Goal: Transaction & Acquisition: Purchase product/service

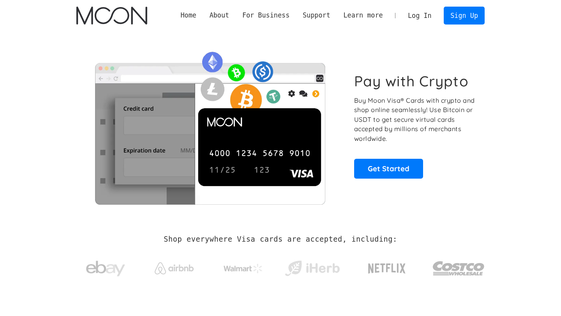
click at [412, 18] on link "Log In" at bounding box center [419, 15] width 37 height 17
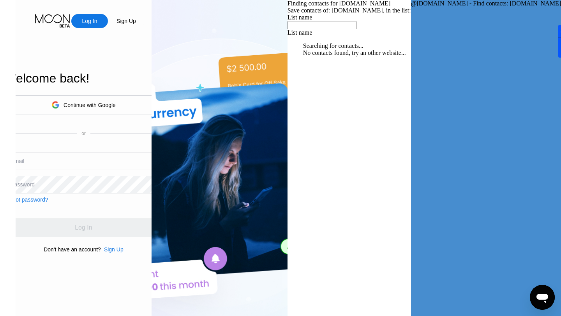
click at [116, 106] on div "Continue with Google" at bounding box center [89, 105] width 52 height 6
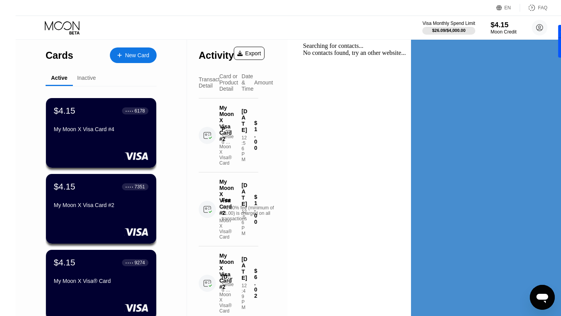
click at [490, 31] on div "Moon Credit" at bounding box center [503, 31] width 26 height 5
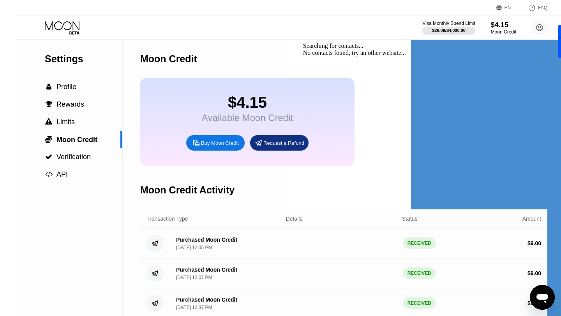
click at [201, 145] on div "Buy Moon Credit" at bounding box center [220, 143] width 38 height 7
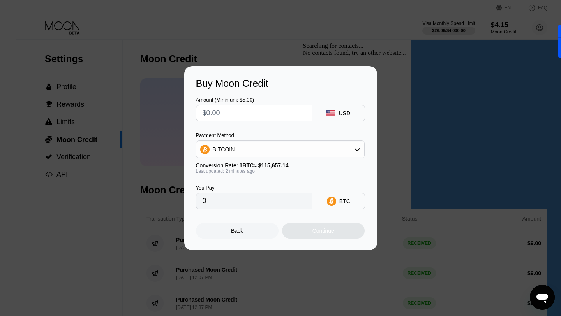
click at [224, 113] on input "text" at bounding box center [254, 114] width 103 height 16
type input "$1"
type input "0.00000865"
type input "$10"
type input "0.00008647"
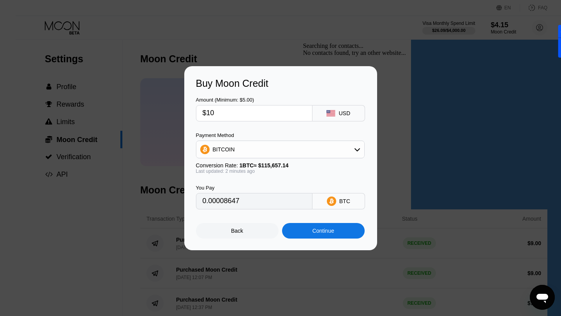
type input "$1"
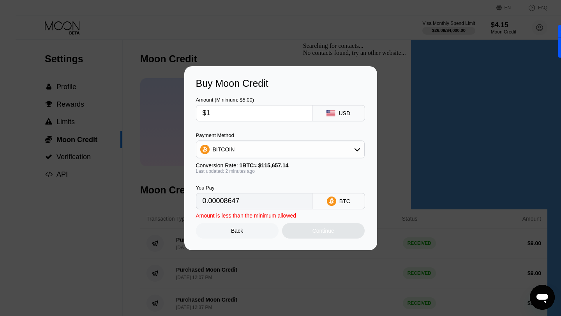
type input "0.00000865"
type input "0"
type input "$1"
type input "0.00000865"
type input "$12"
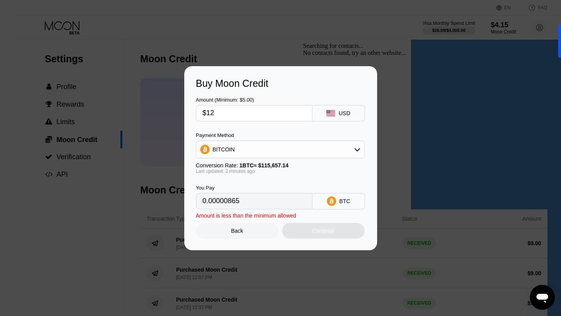
type input "0.00010376"
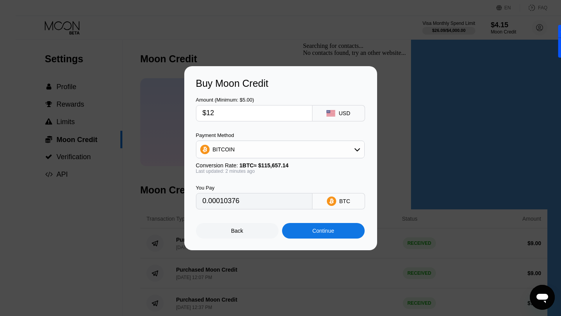
type input "$12"
click at [329, 233] on div "Continue" at bounding box center [323, 231] width 22 height 6
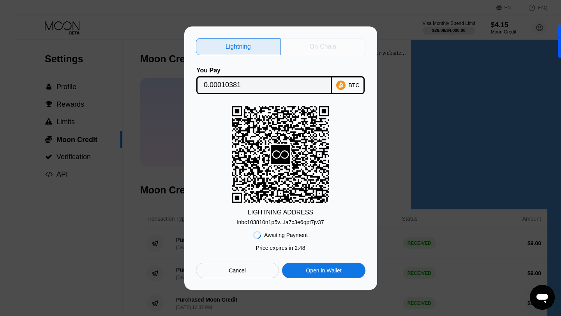
click at [324, 47] on div "On-Chain" at bounding box center [323, 47] width 26 height 8
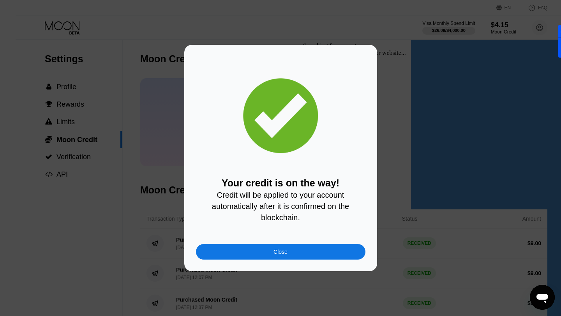
click at [280, 258] on div "Close" at bounding box center [280, 252] width 169 height 16
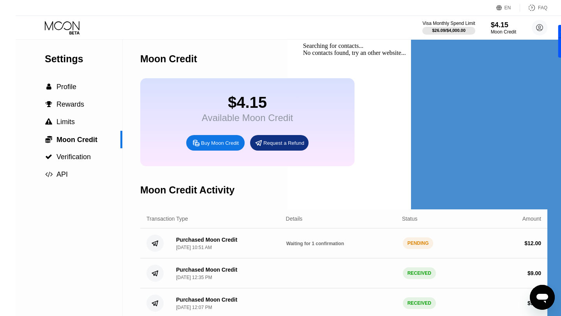
click at [46, 29] on icon at bounding box center [63, 28] width 36 height 14
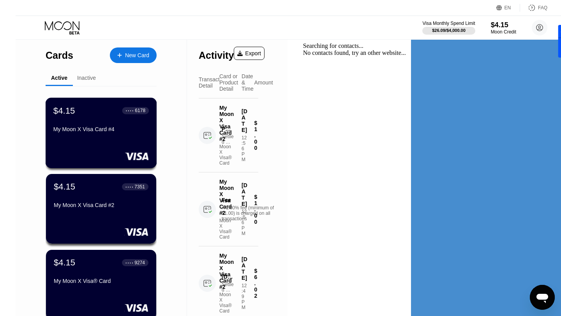
click at [93, 128] on div "My Moon X Visa Card #4" at bounding box center [100, 129] width 95 height 6
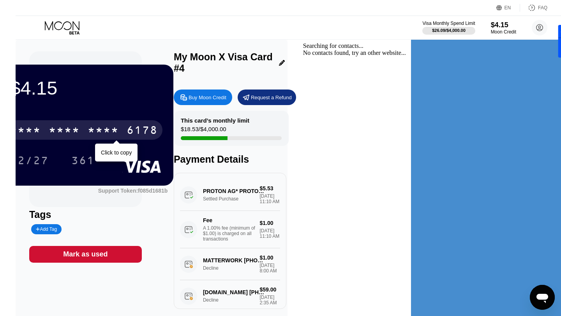
click at [144, 128] on div "* * * * * * * * * * * * 6178" at bounding box center [83, 129] width 157 height 19
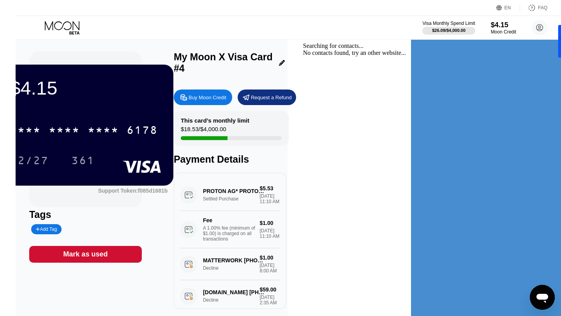
click at [45, 24] on icon at bounding box center [63, 28] width 36 height 14
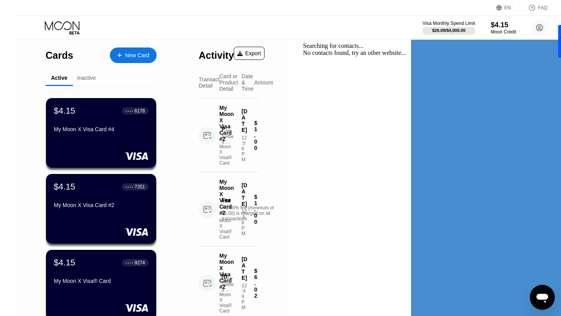
click at [67, 109] on div "$4.15 ● ● ● ● 6178" at bounding box center [101, 111] width 95 height 10
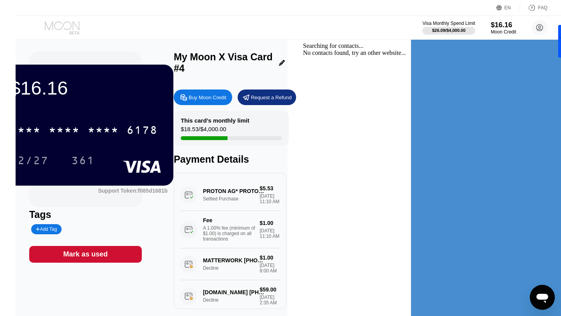
click at [50, 25] on icon at bounding box center [63, 28] width 36 height 14
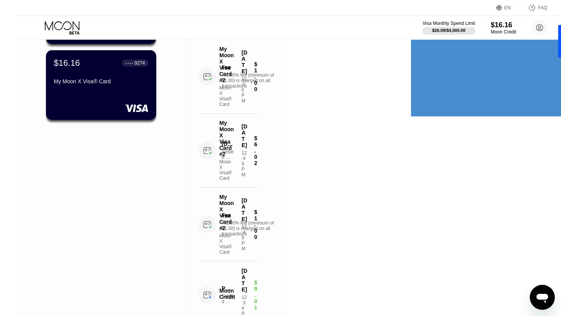
scroll to position [201, 0]
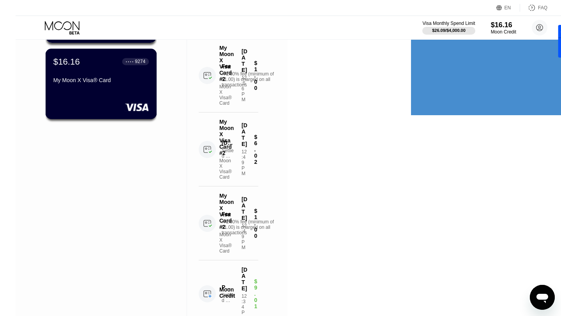
click at [79, 74] on div "$16.16 ● ● ● ● 9274 My Moon X Visa® Card" at bounding box center [100, 71] width 95 height 30
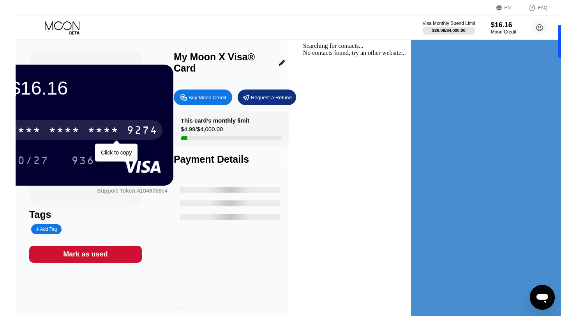
click at [80, 130] on div "* * * *" at bounding box center [64, 131] width 31 height 12
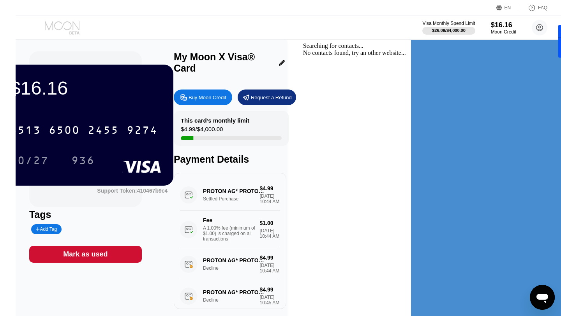
click at [45, 26] on icon at bounding box center [62, 25] width 35 height 9
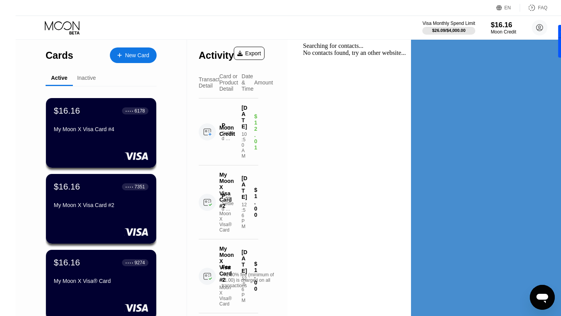
click at [81, 210] on div "My Moon X Visa Card #2" at bounding box center [101, 206] width 95 height 9
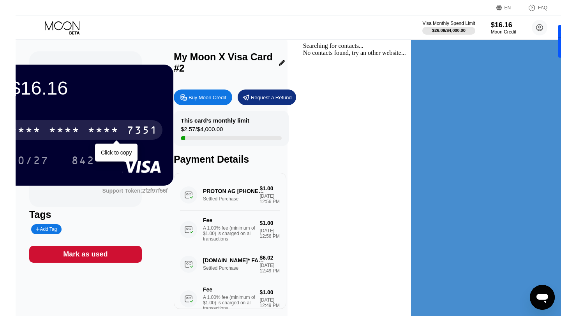
click at [80, 129] on div "* * * *" at bounding box center [64, 131] width 31 height 12
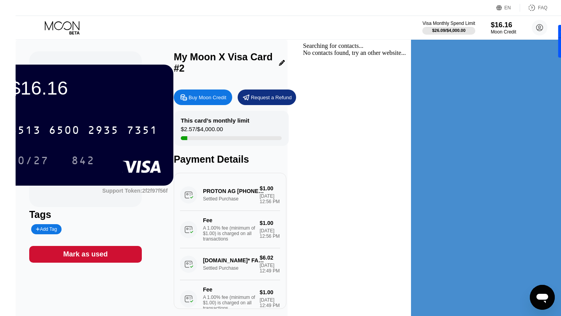
click at [54, 23] on icon at bounding box center [63, 28] width 36 height 14
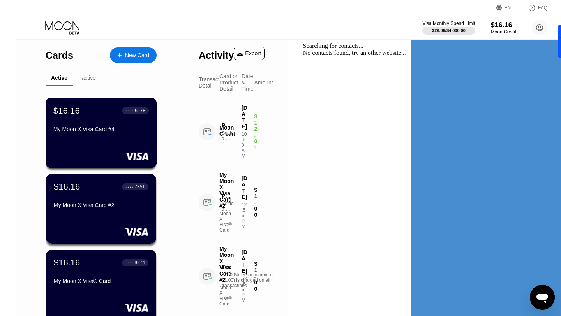
click at [117, 125] on div "$16.16 ● ● ● ● 6178 My Moon X Visa Card #4" at bounding box center [100, 121] width 95 height 30
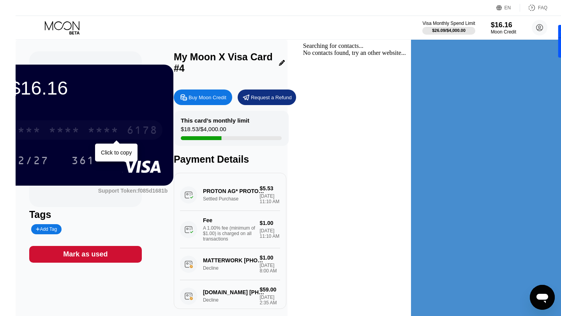
click at [119, 128] on div "* * * *" at bounding box center [103, 131] width 31 height 12
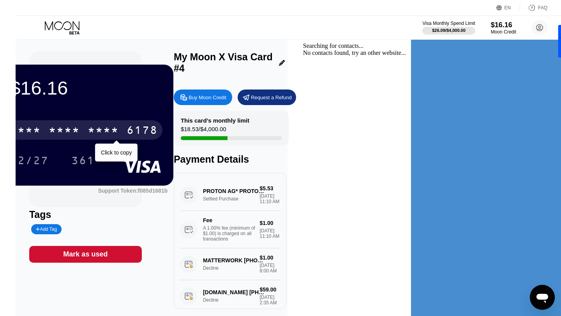
click at [80, 129] on div "* * * *" at bounding box center [64, 131] width 31 height 12
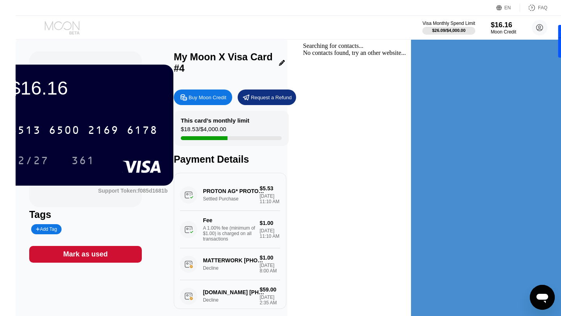
click at [48, 28] on icon at bounding box center [63, 28] width 36 height 14
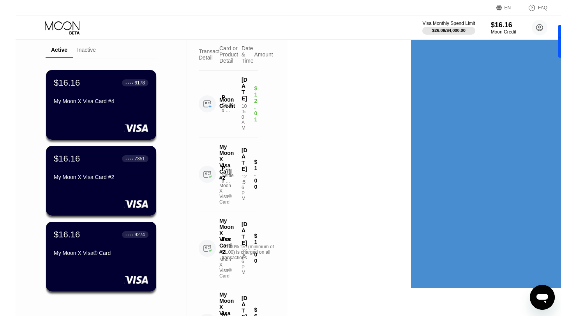
scroll to position [29, 0]
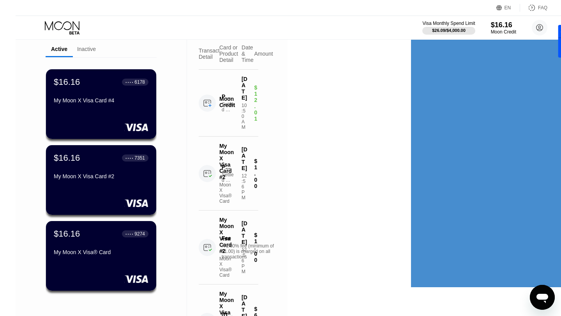
click at [88, 245] on div "$16.16 ● ● ● ● 9274 My Moon X Visa® Card" at bounding box center [101, 244] width 95 height 30
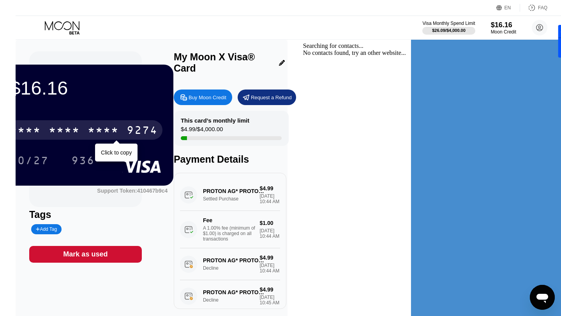
click at [80, 129] on div "* * * *" at bounding box center [64, 131] width 31 height 12
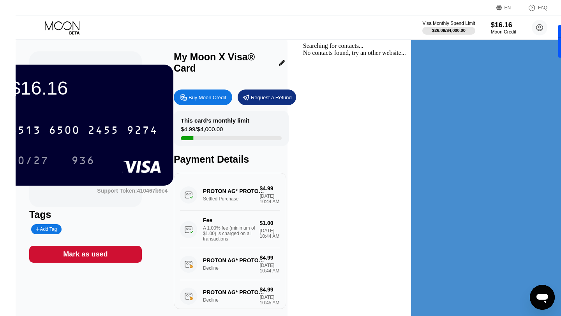
click at [226, 94] on div "Buy Moon Credit" at bounding box center [208, 97] width 38 height 7
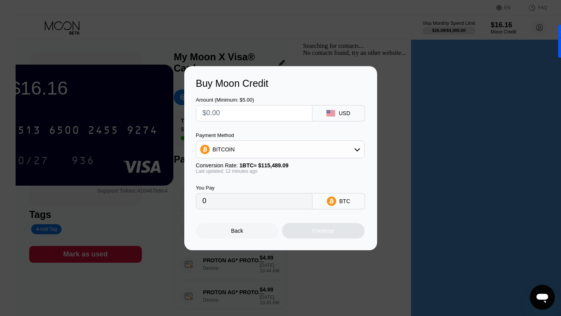
click at [247, 109] on input "text" at bounding box center [254, 114] width 103 height 16
type input "$5"
type input "0.00004331"
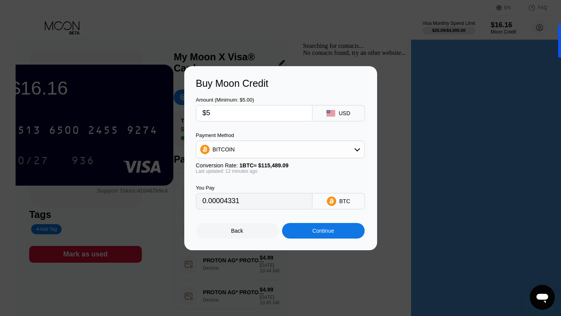
type input "$5"
click at [323, 229] on div "Continue" at bounding box center [323, 231] width 22 height 6
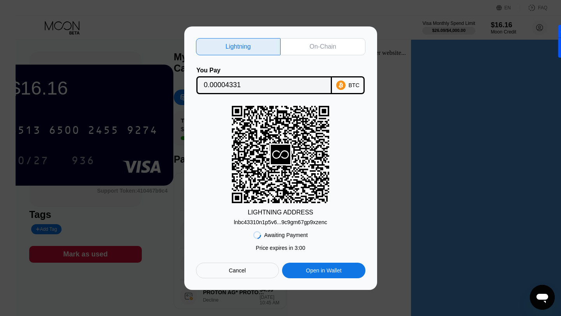
click at [326, 49] on div "On-Chain" at bounding box center [323, 47] width 26 height 8
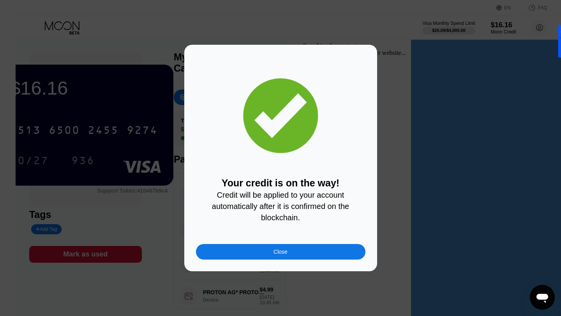
click at [281, 253] on div "Close" at bounding box center [280, 252] width 14 height 6
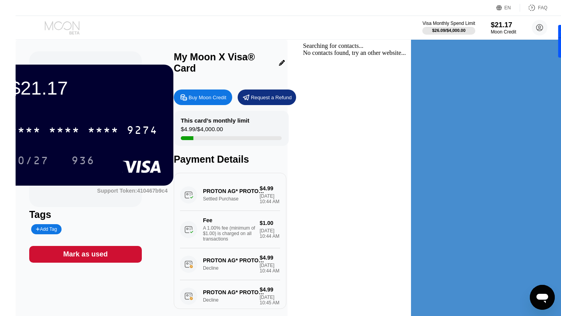
click at [45, 25] on icon at bounding box center [63, 28] width 36 height 14
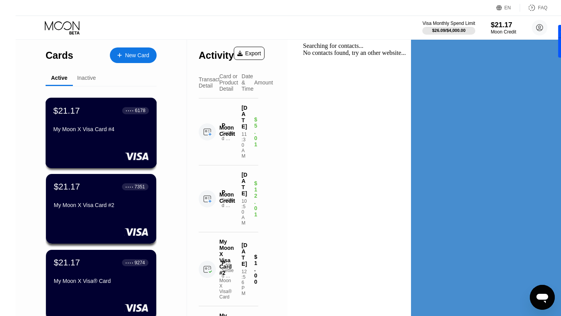
click at [74, 126] on div "My Moon X Visa Card #4" at bounding box center [100, 129] width 95 height 6
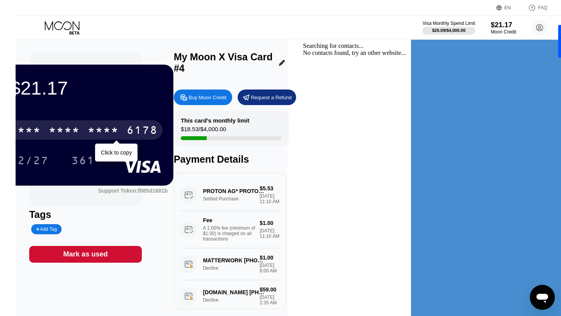
click at [80, 131] on div "* * * *" at bounding box center [64, 131] width 31 height 12
click at [119, 125] on div "* * * *" at bounding box center [103, 131] width 31 height 12
